Goal: Task Accomplishment & Management: Manage account settings

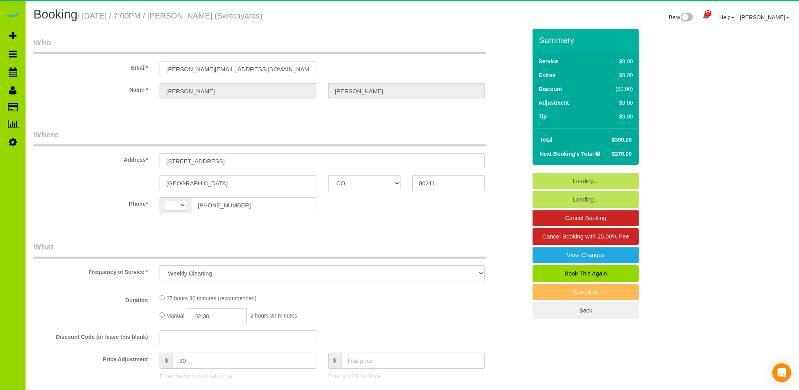
select select "CO"
select select "number:1"
select select "number:13"
select select "object:1159"
select select "string:US"
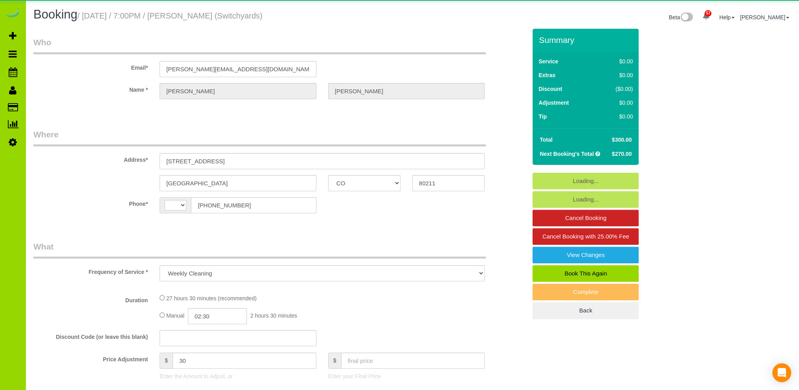
select select "5"
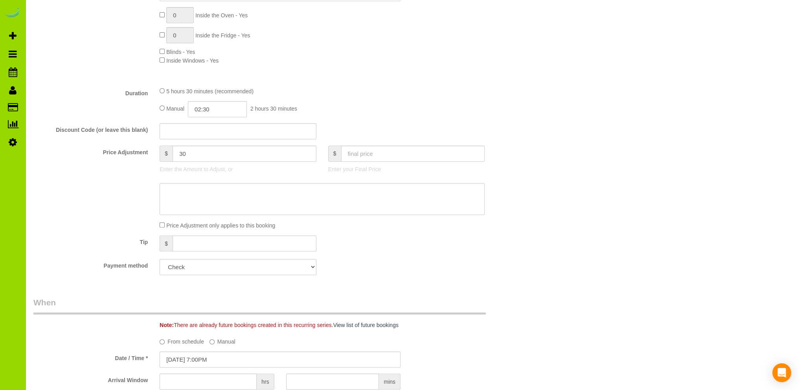
scroll to position [236, 0]
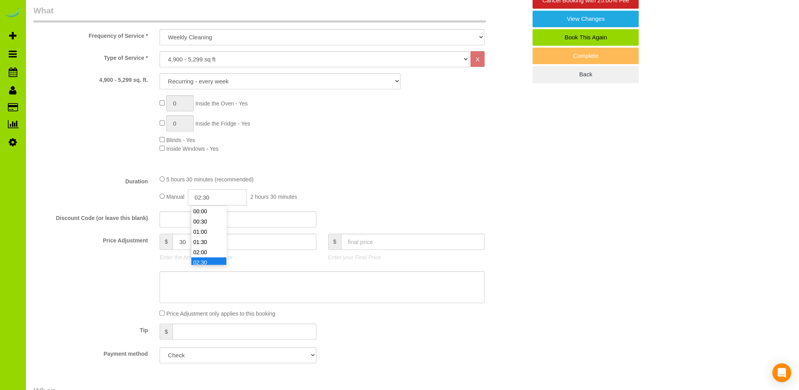
click at [203, 196] on input "02:30" at bounding box center [217, 197] width 59 height 16
type input "03:00"
click at [209, 232] on li "03:00" at bounding box center [208, 231] width 35 height 10
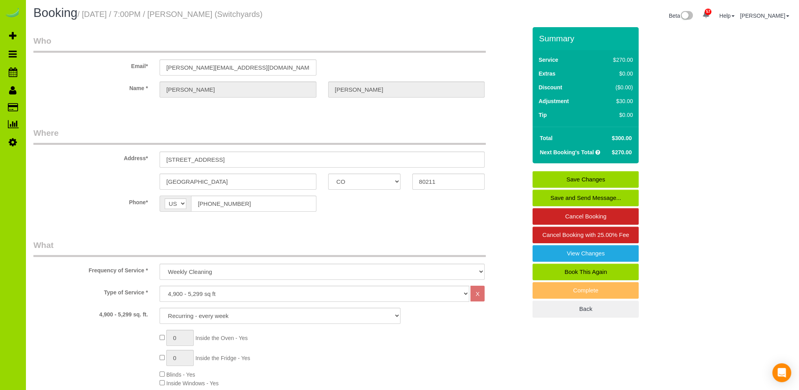
scroll to position [0, 0]
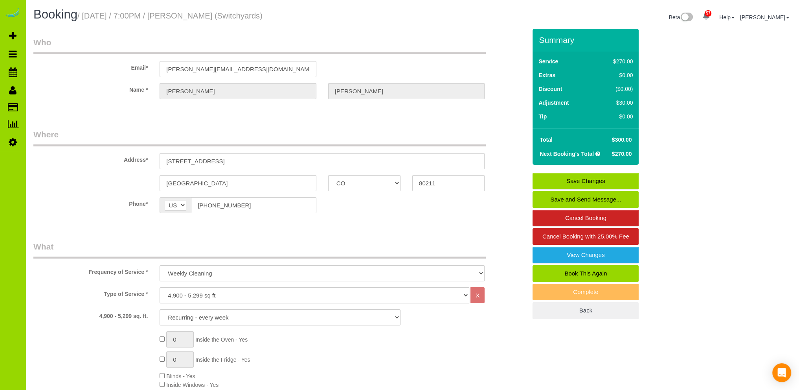
click at [579, 180] on link "Save Changes" at bounding box center [586, 181] width 106 height 17
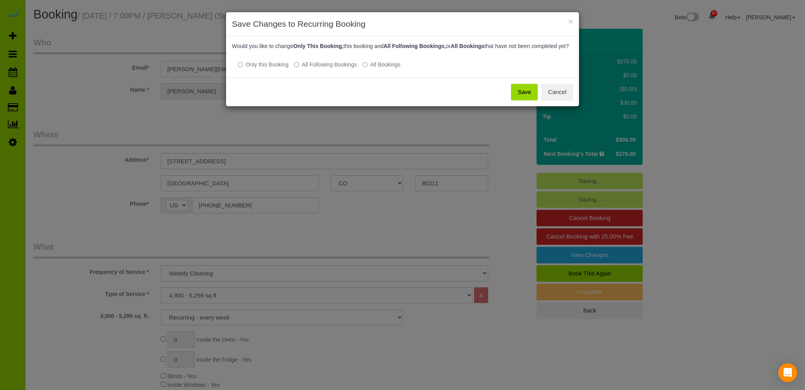
click at [527, 98] on button "Save" at bounding box center [524, 92] width 27 height 17
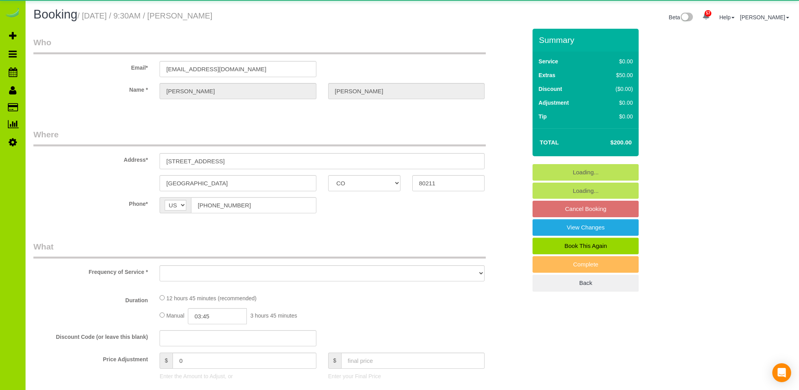
select select "CO"
select select "object:796"
select select "spot1"
select select "number:4"
select select "number:13"
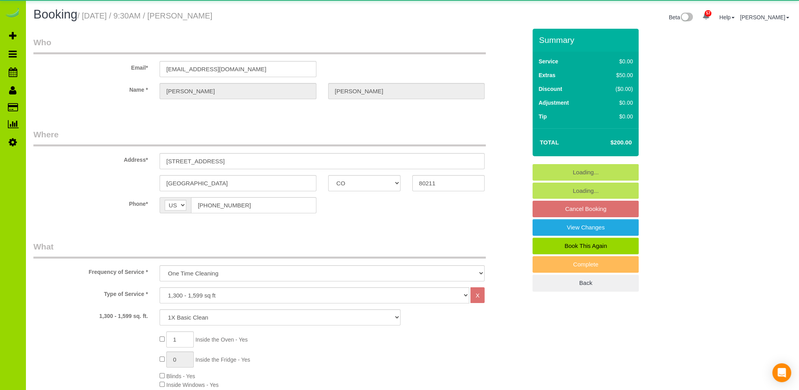
select select "object:1212"
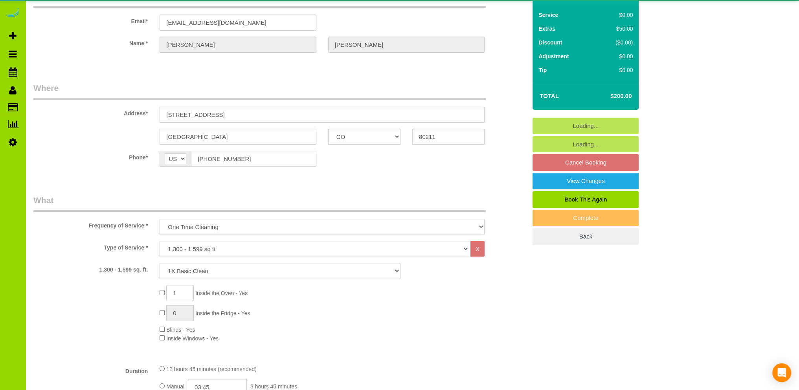
select select "spot6"
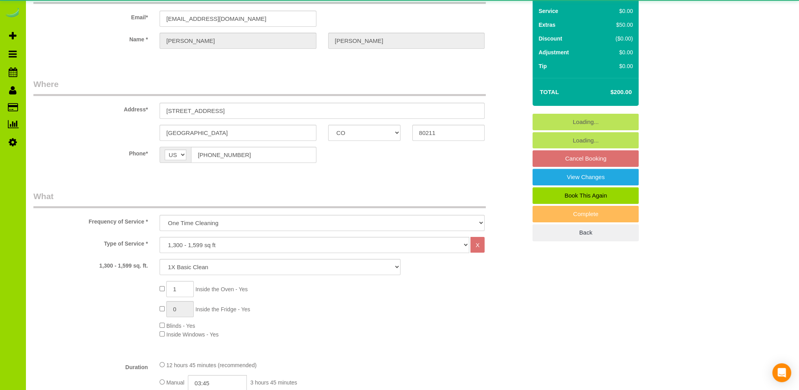
select select "4"
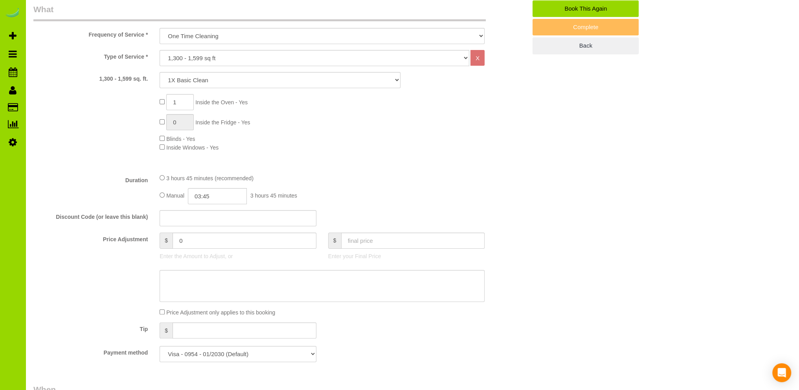
scroll to position [236, 0]
click at [208, 201] on input "03:45" at bounding box center [217, 197] width 59 height 16
type input "04:00"
click at [206, 244] on li "04:00" at bounding box center [208, 246] width 35 height 10
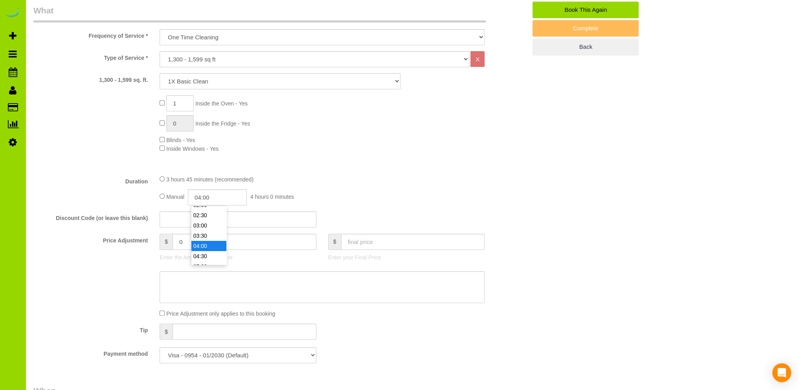
select select "spot11"
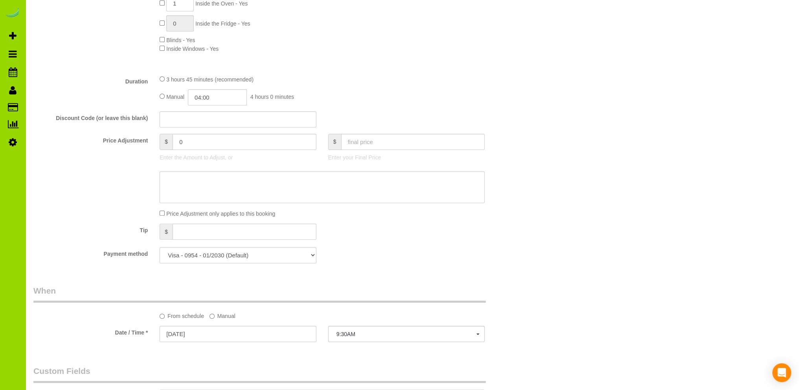
scroll to position [393, 0]
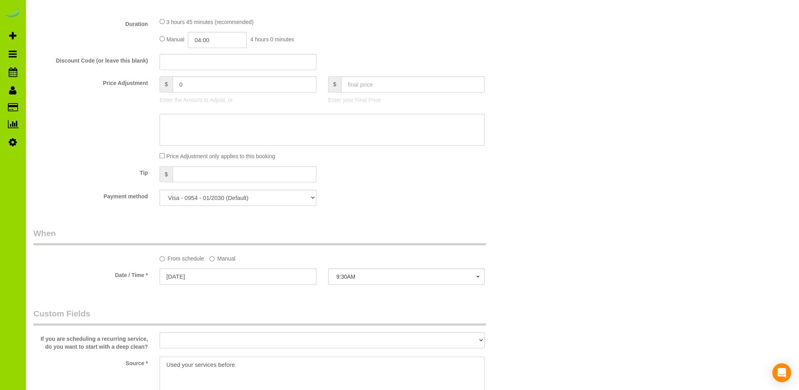
click at [167, 365] on textarea at bounding box center [322, 376] width 325 height 40
click at [289, 363] on textarea at bounding box center [322, 376] width 325 height 40
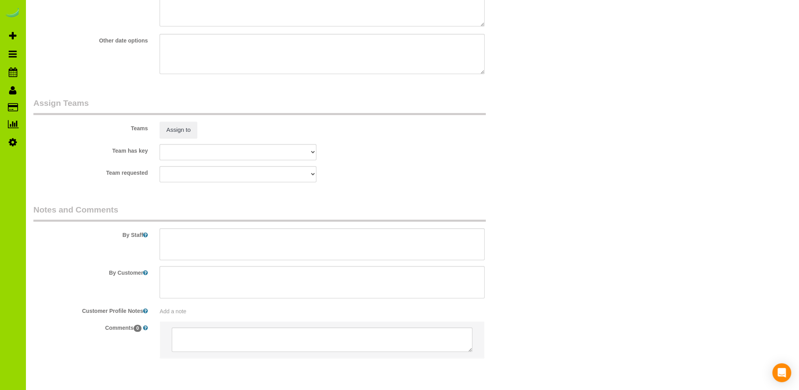
scroll to position [1049, 0]
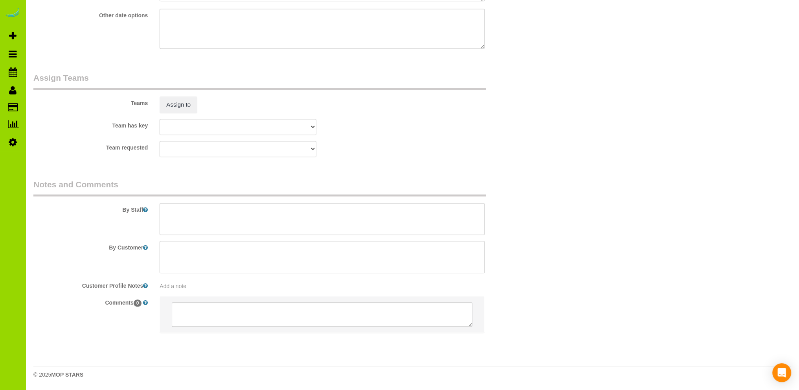
type textarea "Online booking, Prev client."
click at [209, 214] on textarea at bounding box center [322, 219] width 325 height 32
click at [296, 221] on textarea at bounding box center [322, 219] width 325 height 32
click at [237, 212] on textarea at bounding box center [322, 219] width 325 height 32
click at [280, 218] on textarea at bounding box center [322, 219] width 325 height 32
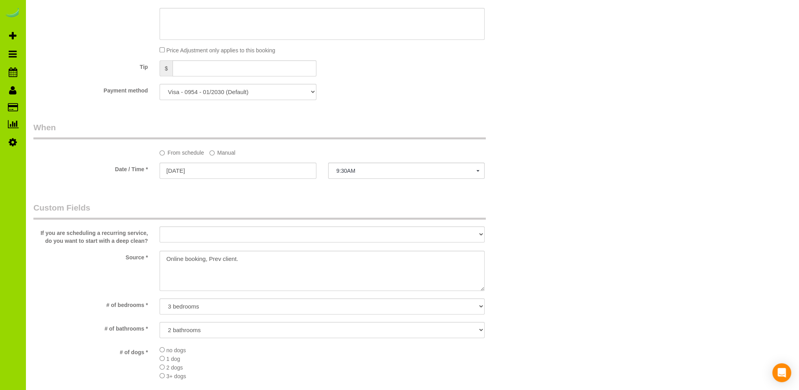
scroll to position [0, 0]
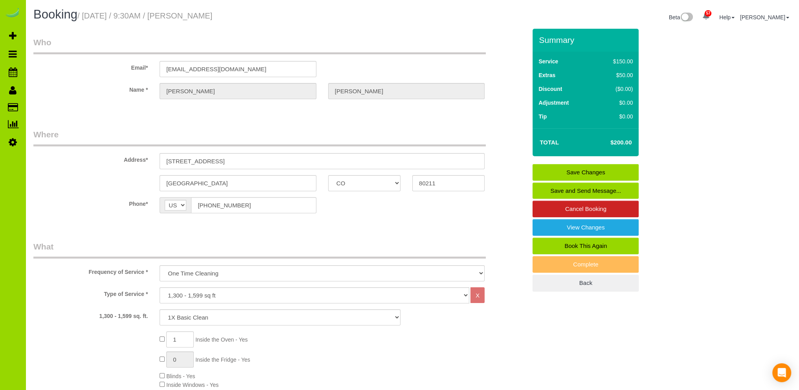
type textarea "- Est 4 hours. - Thorough basic clean plus inside oven. - We cleaned back on Th…"
click at [565, 169] on link "Save Changes" at bounding box center [586, 172] width 106 height 17
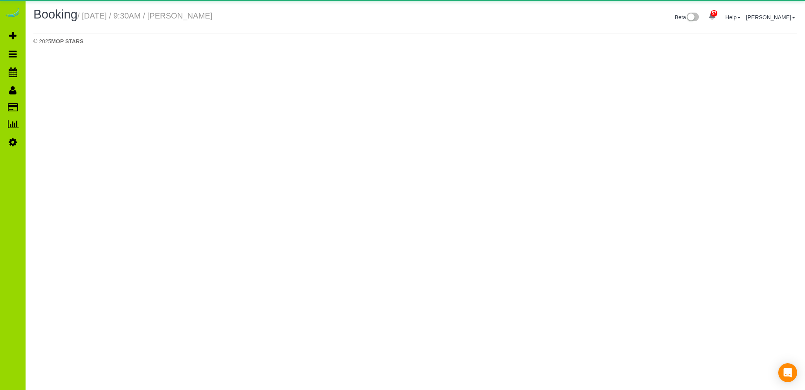
select select "CO"
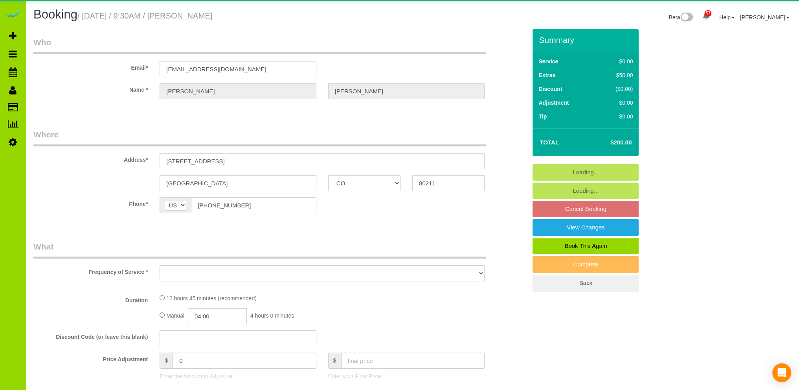
select select "object:2380"
select select "string:fspay-46a42d06-d14a-4fab-9ec2-c8e1d3970e8e"
select select "spot16"
select select "number:4"
select select "number:13"
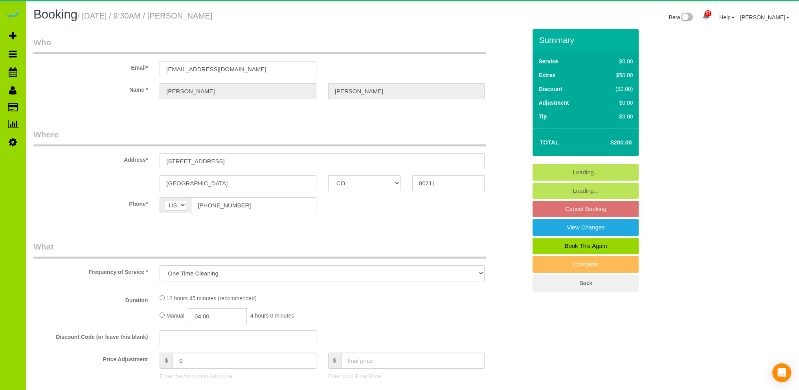
select select "object:2470"
select select "4"
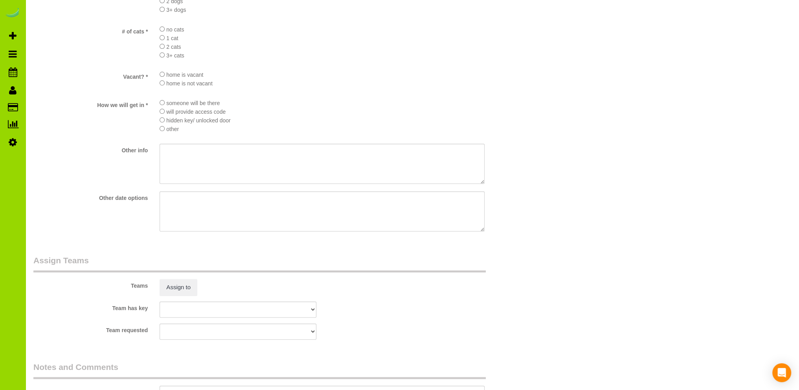
scroll to position [1049, 0]
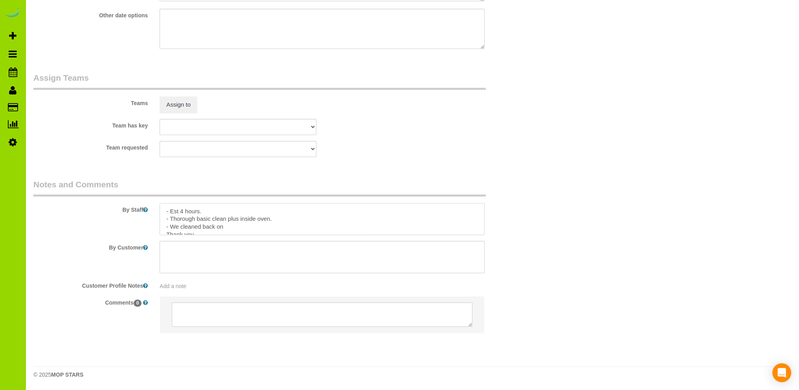
click at [252, 228] on textarea at bounding box center [322, 219] width 325 height 32
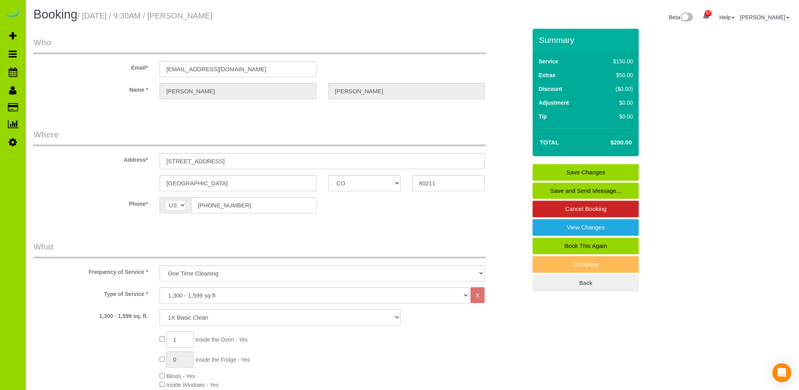
scroll to position [79, 0]
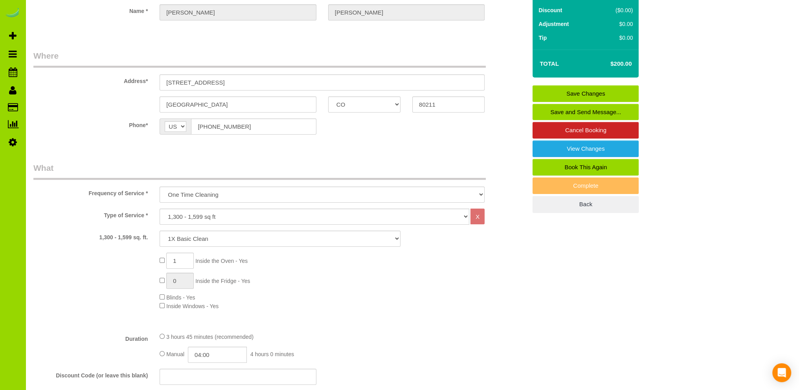
type textarea "- Est 4 hours. - Thorough basic clean plus inside oven. - We cleaned back on [D…"
click at [593, 90] on link "Save Changes" at bounding box center [586, 93] width 106 height 17
